Goal: Navigation & Orientation: Find specific page/section

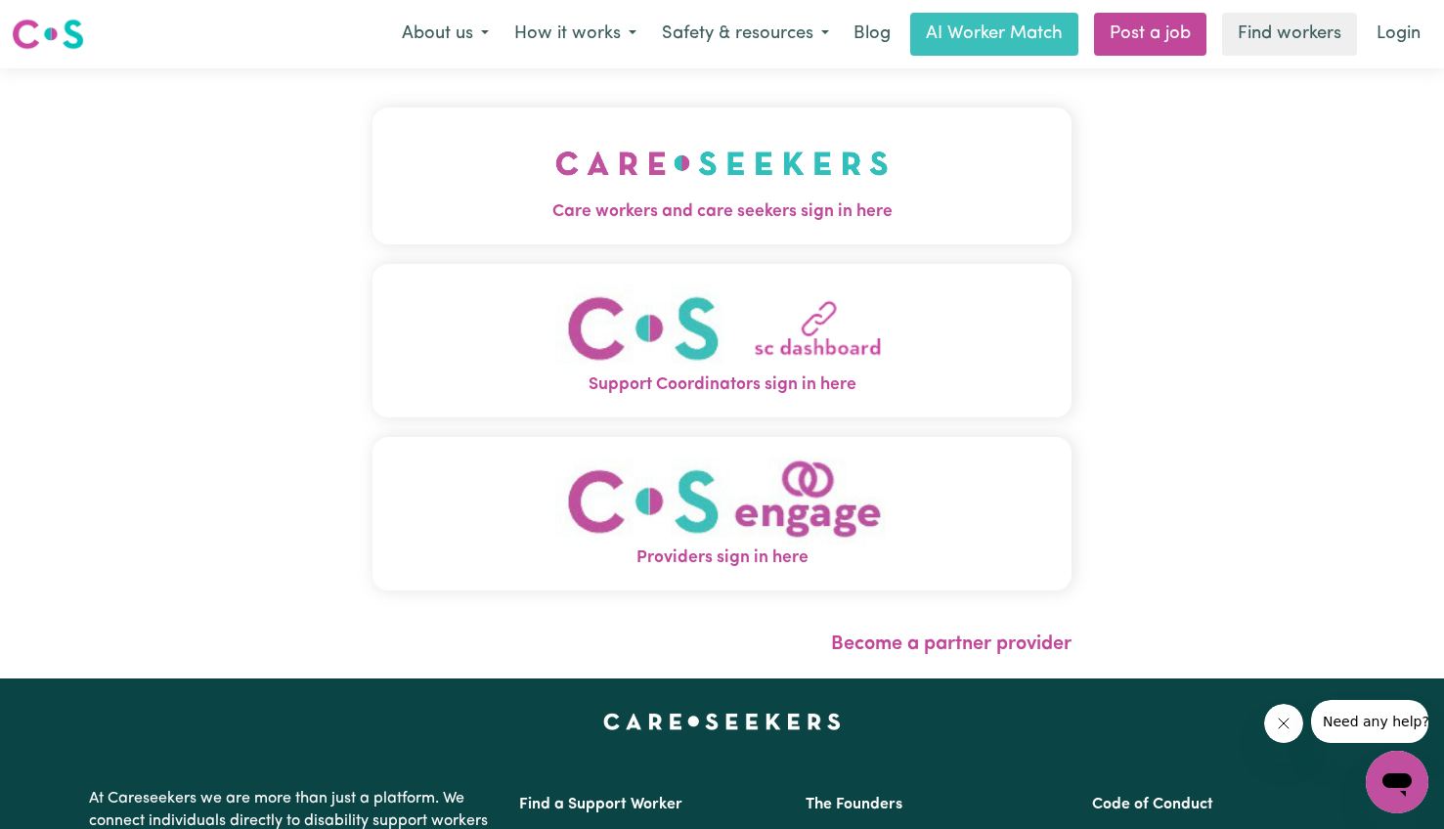
click at [778, 350] on img "Support Coordinators sign in here" at bounding box center [721, 328] width 333 height 89
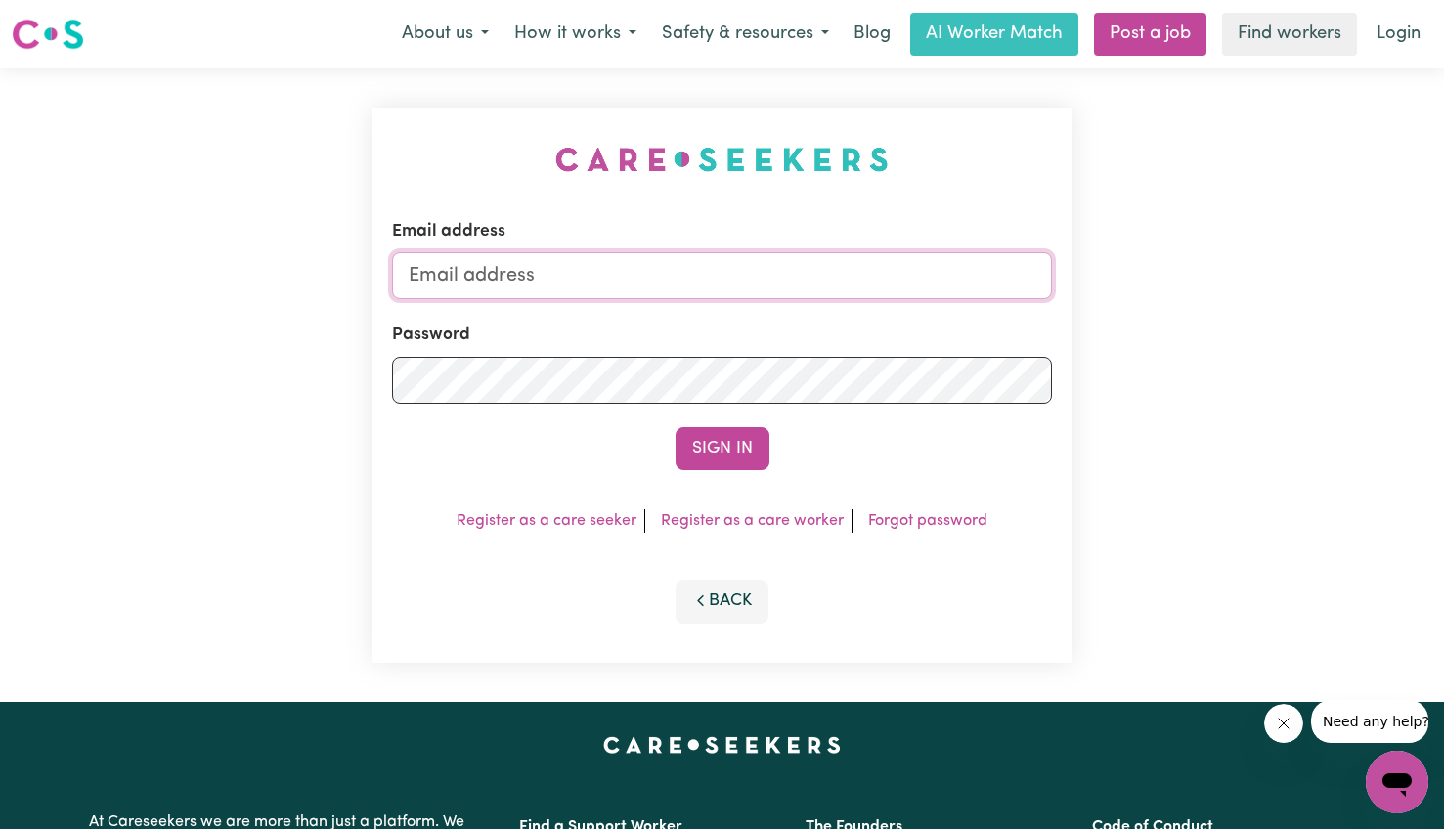
click at [747, 289] on input "Email address" at bounding box center [722, 275] width 660 height 47
type input "[PERSON_NAME][EMAIL_ADDRESS][DOMAIN_NAME]"
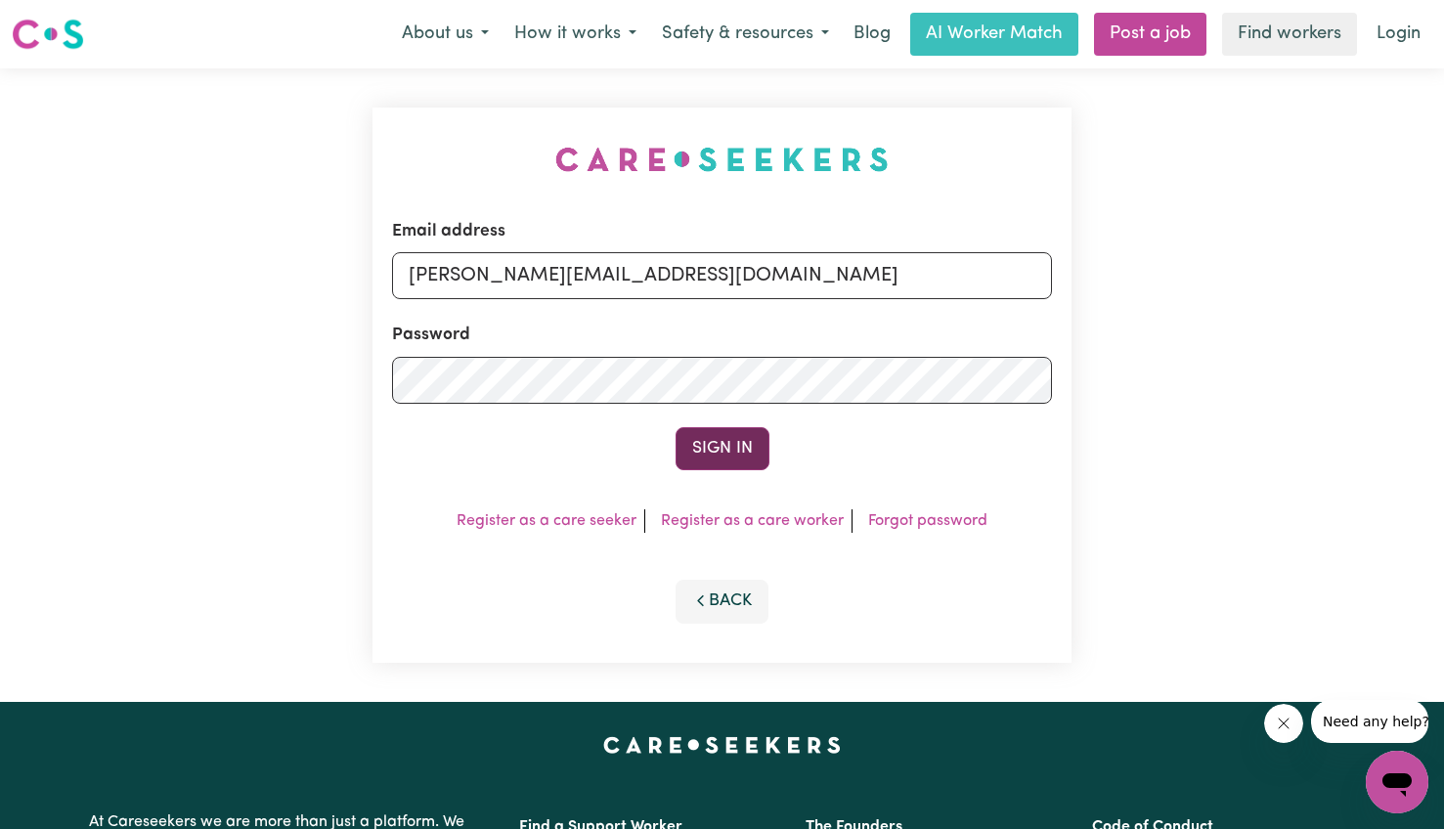
click at [699, 456] on button "Sign In" at bounding box center [723, 448] width 94 height 43
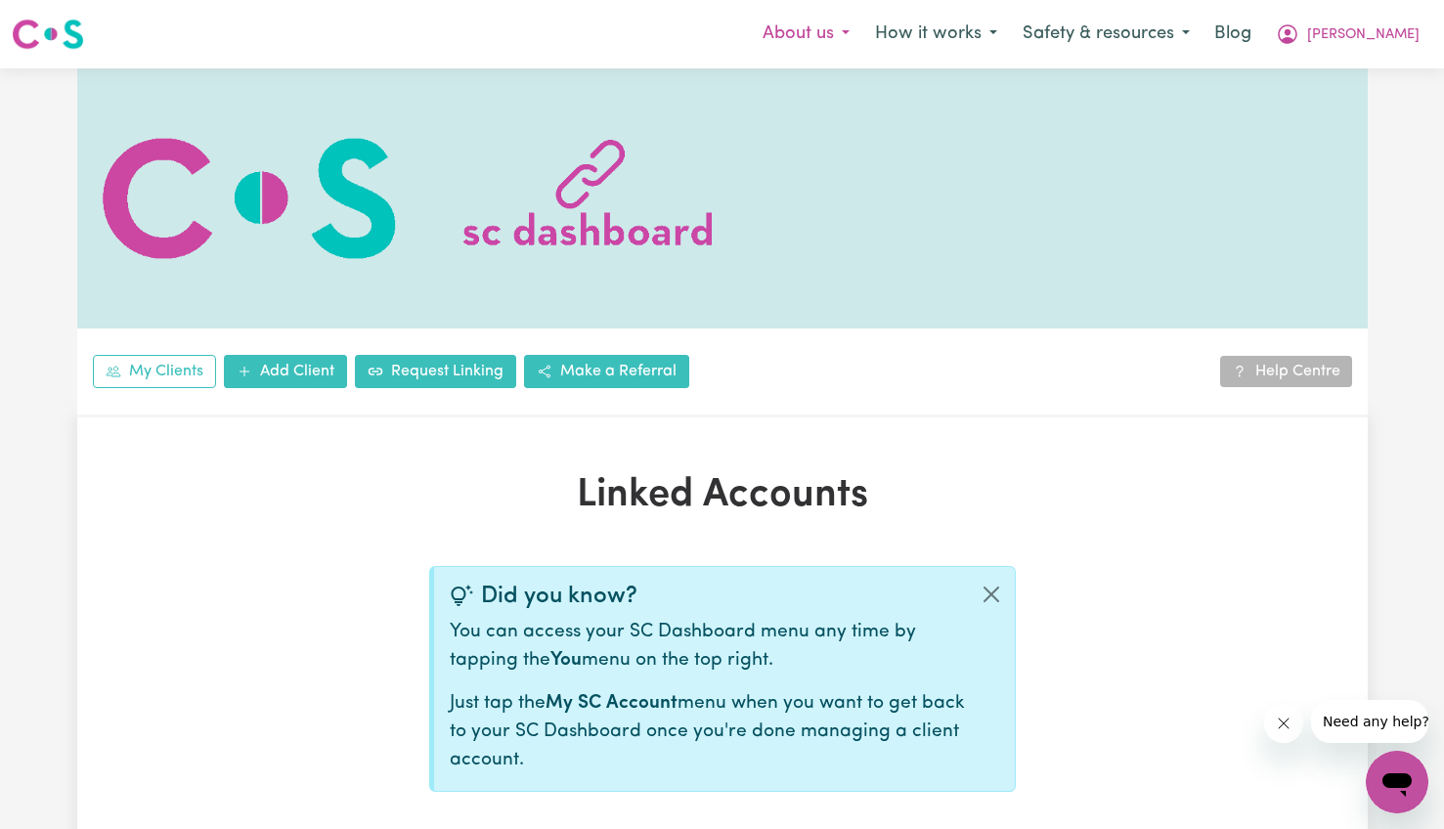
click at [863, 40] on button "About us" at bounding box center [806, 34] width 112 height 41
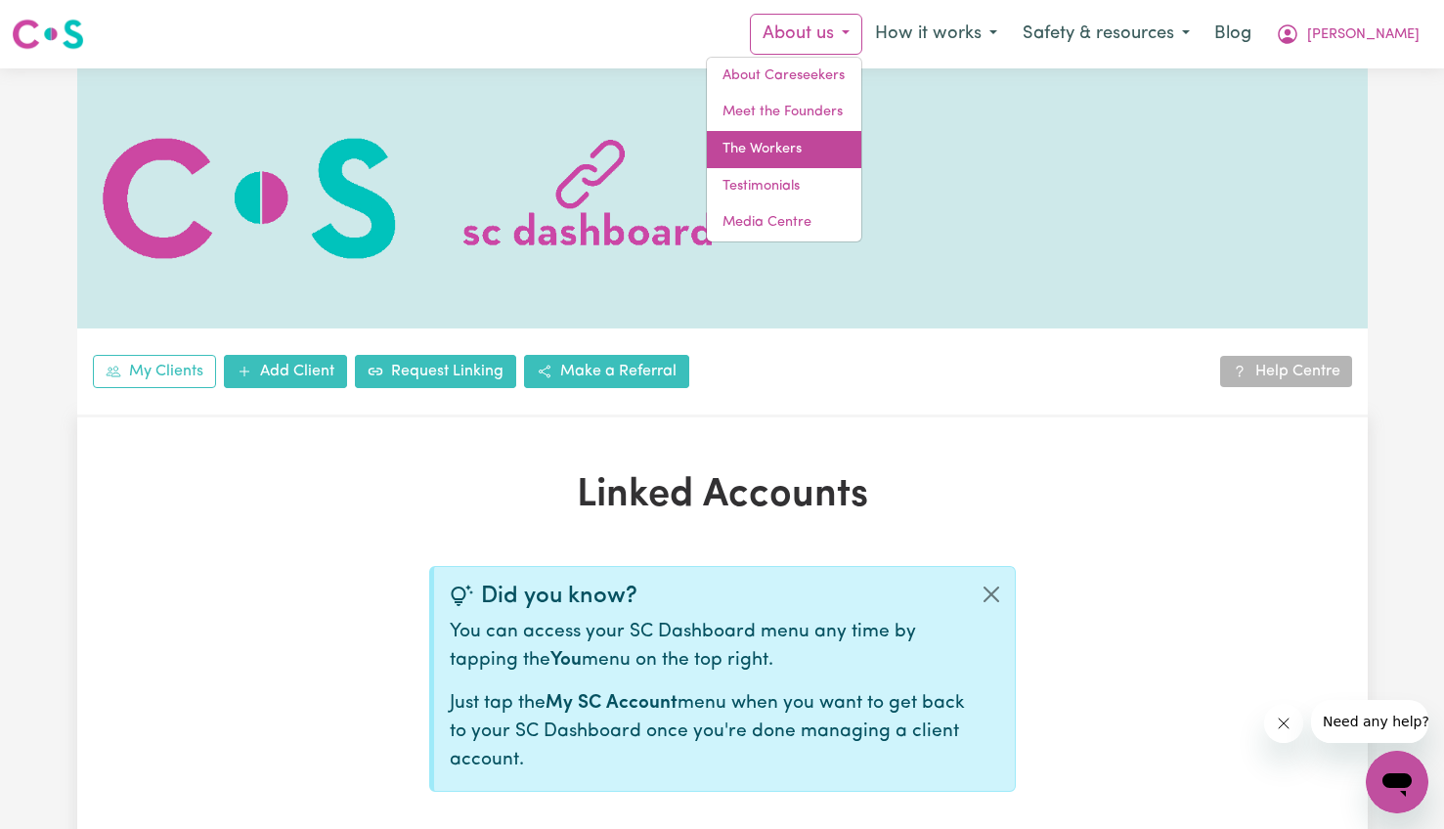
click at [852, 155] on link "The Workers" at bounding box center [784, 149] width 155 height 37
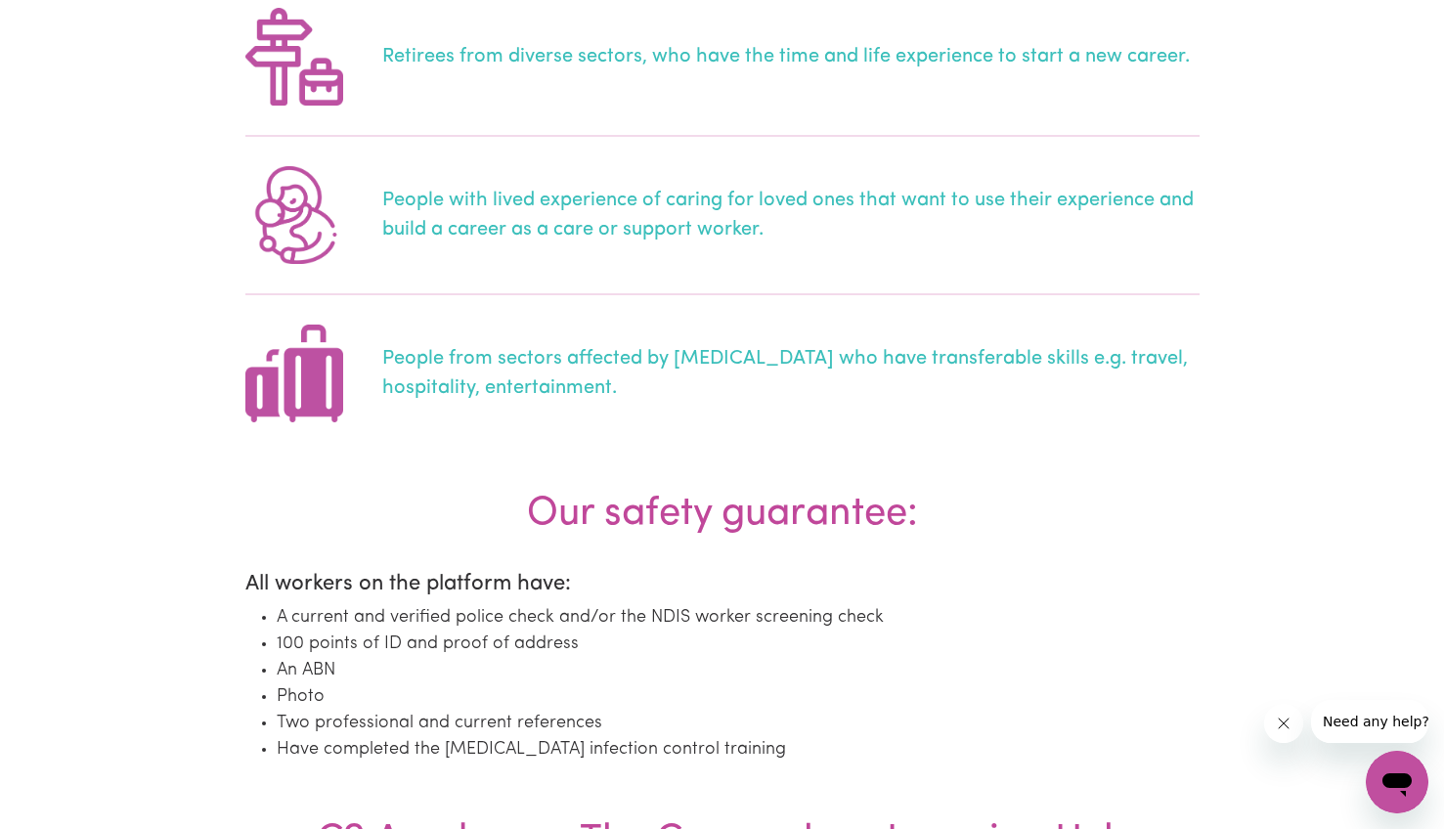
scroll to position [978, 0]
